Goal: Transaction & Acquisition: Purchase product/service

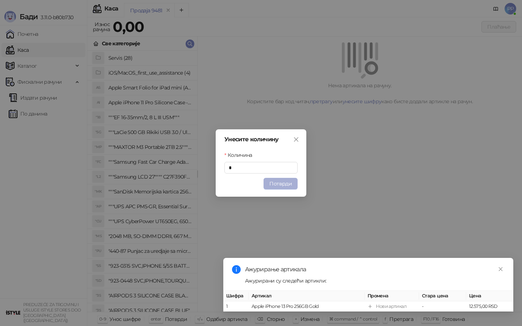
click at [272, 183] on button "Потврди" at bounding box center [280, 184] width 34 height 12
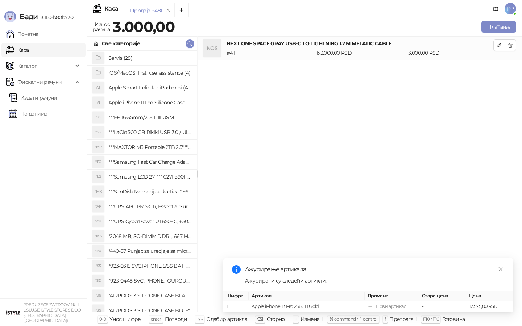
click at [184, 43] on div "Све категорије" at bounding box center [142, 44] width 110 height 14
click at [188, 44] on icon "button" at bounding box center [190, 44] width 6 height 6
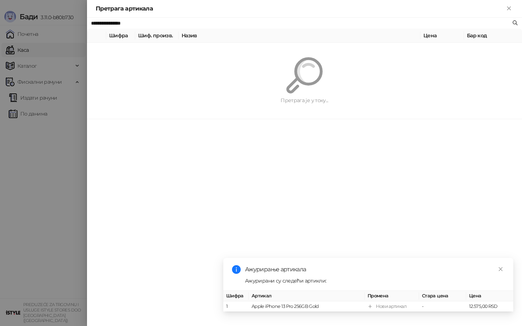
paste input "text"
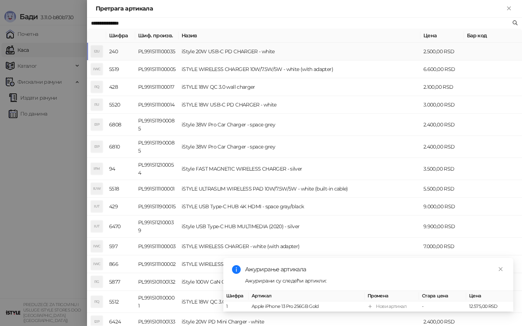
type input "**********"
click at [195, 50] on td "iStyle 20W USB-C PD CHARGER - white" at bounding box center [300, 52] width 242 height 18
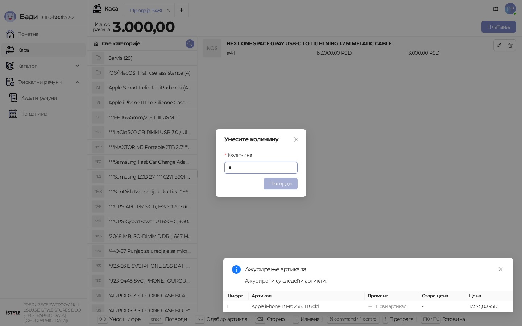
click at [279, 182] on button "Потврди" at bounding box center [280, 184] width 34 height 12
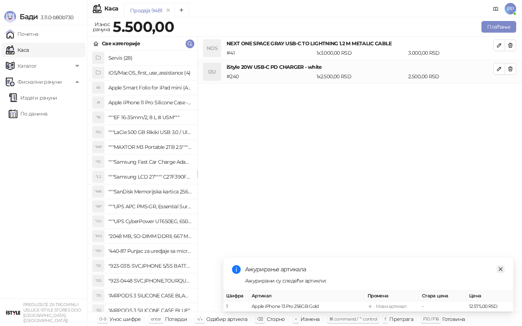
click at [500, 270] on icon "close" at bounding box center [500, 269] width 5 height 5
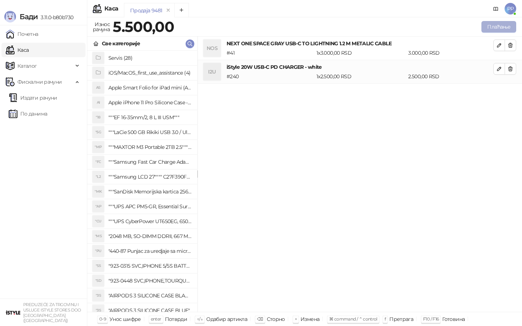
click at [494, 27] on button "Плаћање" at bounding box center [498, 27] width 35 height 12
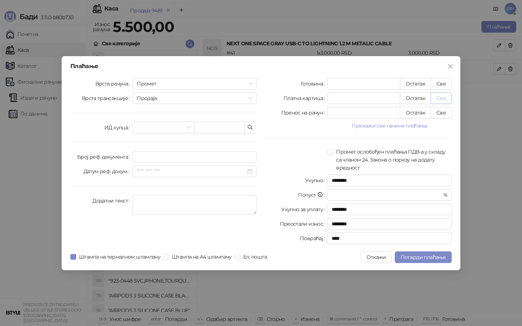
click at [441, 93] on button "Све" at bounding box center [440, 98] width 21 height 12
type input "****"
click at [406, 263] on div "Плаћање Врста рачуна Промет Врста трансакције Продаја ИД купца Број реф. докуме…" at bounding box center [261, 163] width 399 height 214
click at [406, 261] on button "Потврди плаћање" at bounding box center [423, 257] width 57 height 12
